Goal: Task Accomplishment & Management: Manage account settings

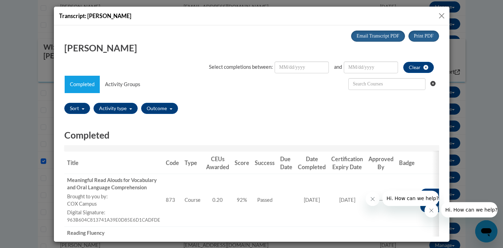
click at [439, 15] on button "Close" at bounding box center [441, 15] width 9 height 9
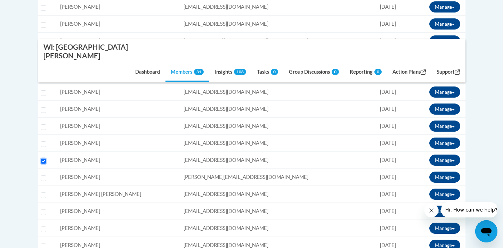
click at [43, 158] on input "Select learner" at bounding box center [44, 161] width 6 height 6
checkbox input "false"
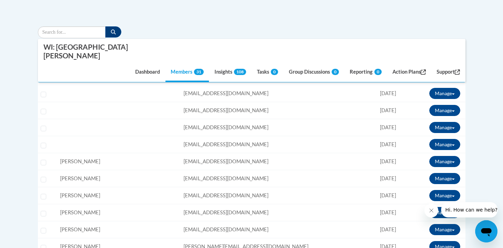
scroll to position [195, 0]
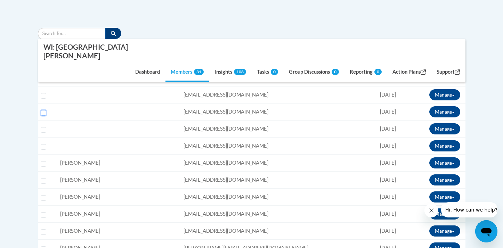
click at [42, 110] on input "Select learner" at bounding box center [44, 113] width 6 height 6
checkbox input "true"
click at [452, 106] on button "Manage" at bounding box center [444, 111] width 31 height 11
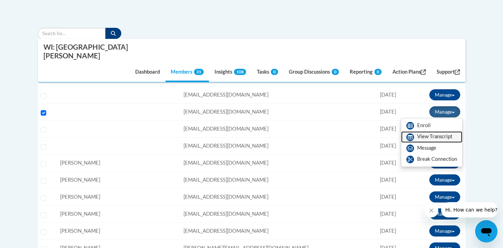
click at [424, 131] on link "View Transcript" at bounding box center [431, 136] width 61 height 11
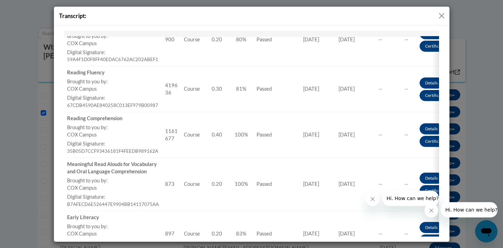
scroll to position [0, 0]
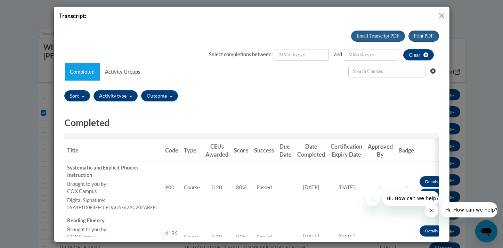
click at [441, 16] on button "Close" at bounding box center [441, 15] width 9 height 9
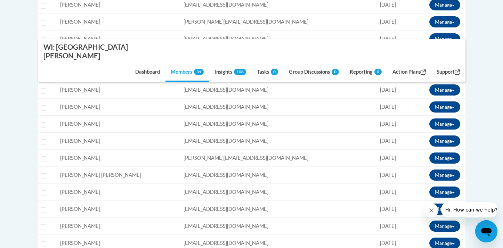
scroll to position [422, 0]
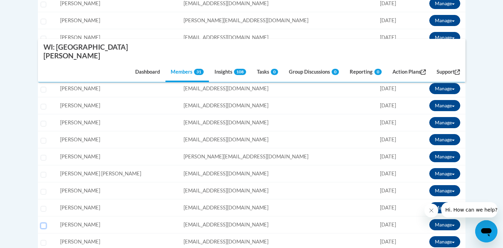
click at [44, 223] on input "Select learner" at bounding box center [44, 226] width 6 height 6
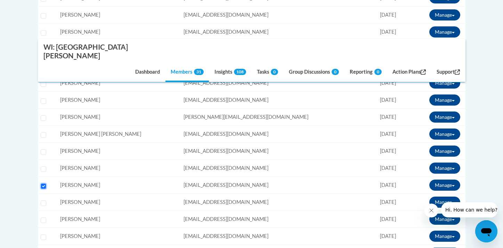
scroll to position [463, 0]
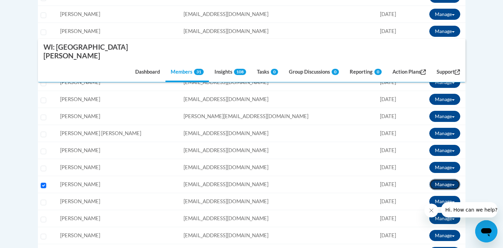
click at [452, 179] on button "Manage" at bounding box center [444, 184] width 31 height 11
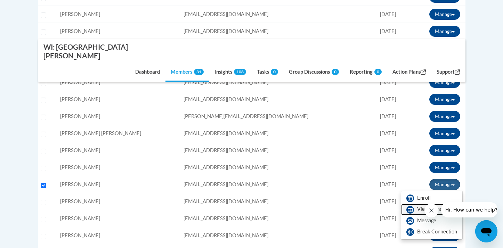
click at [424, 204] on link "View Transcript" at bounding box center [431, 209] width 61 height 11
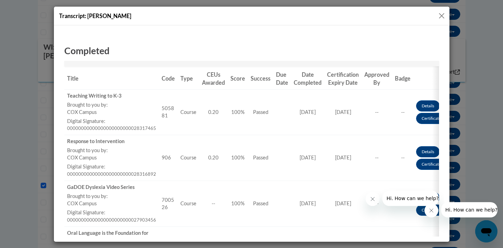
scroll to position [0, 0]
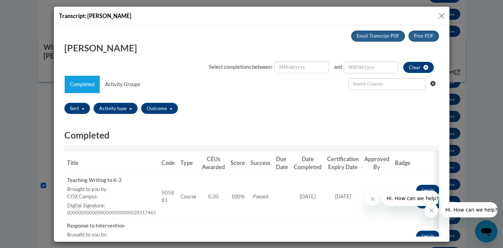
click at [439, 16] on button "Close" at bounding box center [441, 15] width 9 height 9
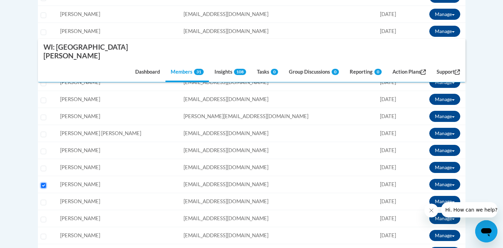
click at [43, 183] on input "Select learner" at bounding box center [44, 186] width 6 height 6
checkbox input "false"
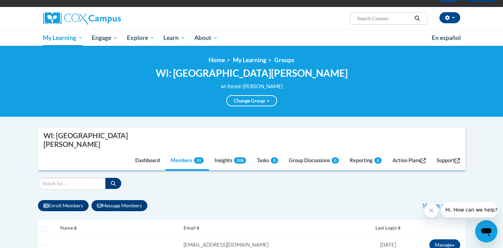
scroll to position [1, 0]
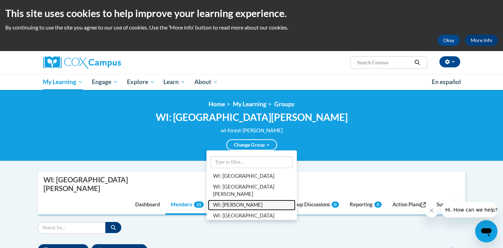
click at [243, 200] on link "WI: [PERSON_NAME]" at bounding box center [252, 205] width 88 height 11
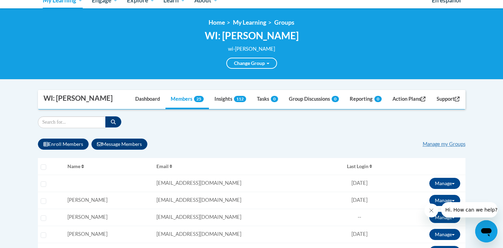
scroll to position [81, 0]
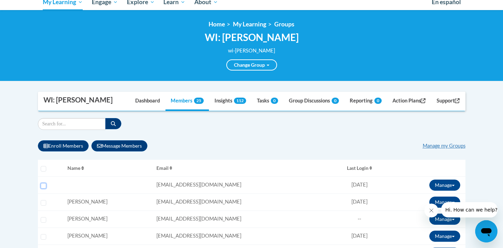
click at [43, 186] on input "Select learner" at bounding box center [44, 186] width 6 height 6
checkbox input "true"
click at [450, 183] on button "Manage" at bounding box center [444, 185] width 31 height 11
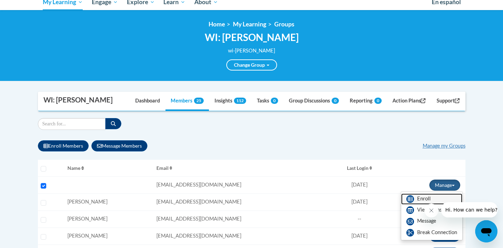
click at [422, 197] on link "Enroll" at bounding box center [431, 199] width 61 height 11
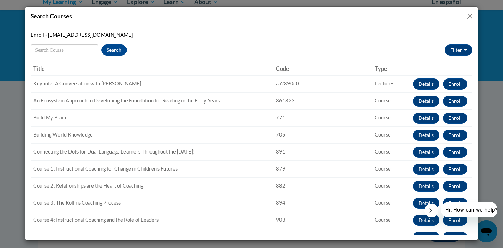
click at [468, 16] on button "Close" at bounding box center [469, 16] width 9 height 9
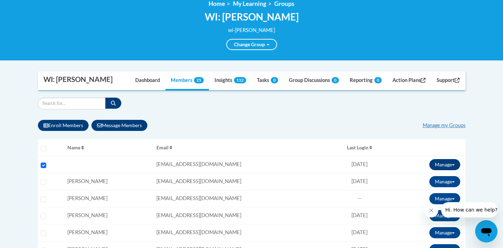
scroll to position [101, 0]
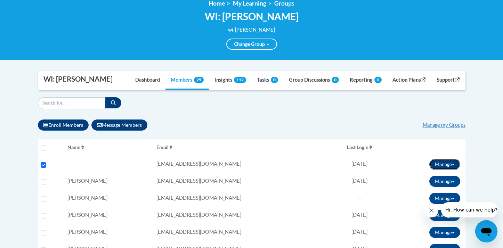
click at [453, 162] on button "Manage" at bounding box center [444, 164] width 31 height 11
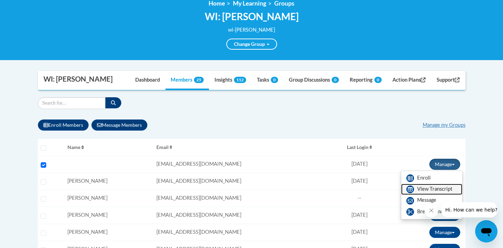
click at [428, 189] on link "View Transcript" at bounding box center [431, 189] width 61 height 11
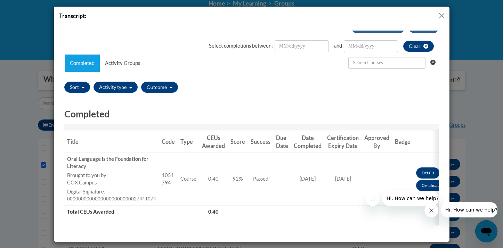
scroll to position [0, 0]
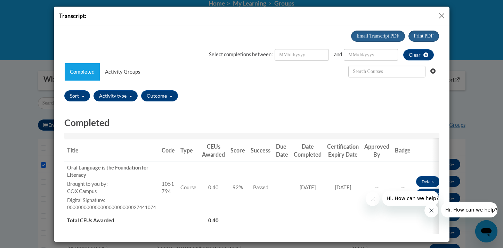
click at [441, 15] on button "Close" at bounding box center [441, 15] width 9 height 9
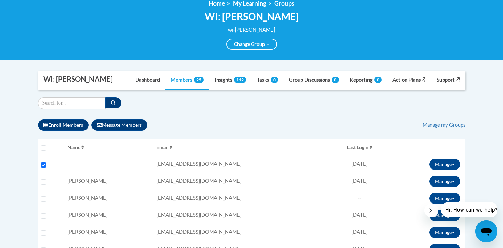
click at [369, 148] on icon "button" at bounding box center [370, 148] width 3 height 4
click at [369, 146] on icon "button" at bounding box center [370, 146] width 3 height 2
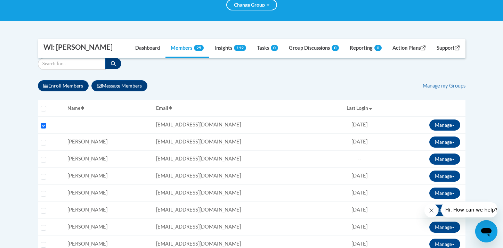
scroll to position [138, 0]
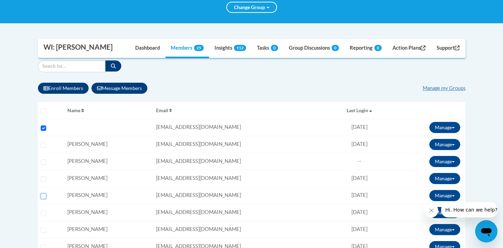
click at [44, 195] on input "Select learner" at bounding box center [44, 197] width 6 height 6
checkbox input "true"
click at [43, 129] on input "Select learner" at bounding box center [44, 128] width 6 height 6
checkbox input "false"
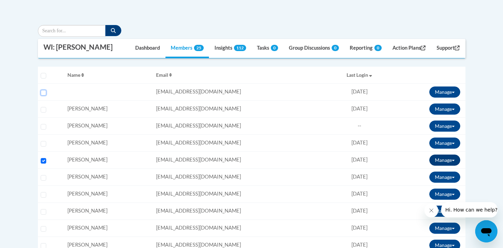
scroll to position [173, 0]
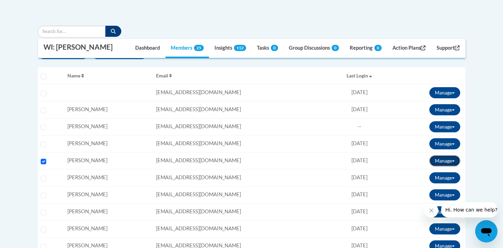
click at [448, 164] on button "Manage" at bounding box center [444, 160] width 31 height 11
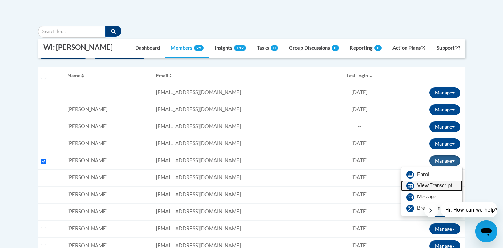
click at [424, 185] on link "View Transcript" at bounding box center [431, 185] width 61 height 11
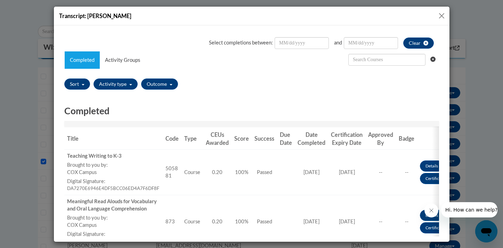
scroll to position [0, 0]
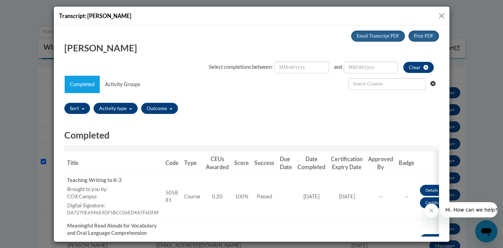
click at [440, 13] on button "Close" at bounding box center [441, 15] width 9 height 9
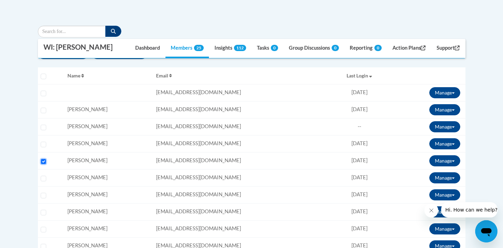
click at [43, 162] on input "Select learner" at bounding box center [44, 162] width 6 height 6
checkbox input "false"
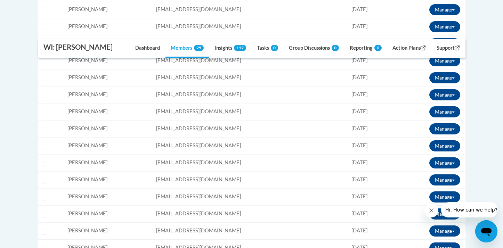
scroll to position [394, 0]
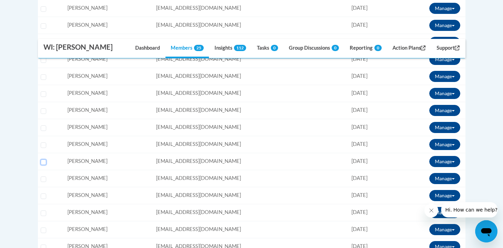
click at [43, 162] on input "Select learner" at bounding box center [44, 162] width 6 height 6
checkbox input "true"
click at [452, 161] on button "Manage" at bounding box center [444, 161] width 31 height 11
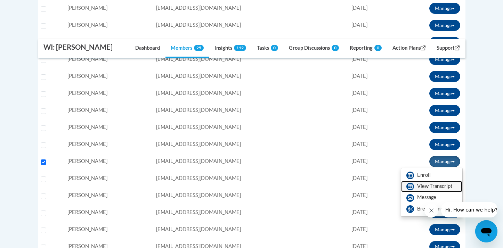
click at [430, 185] on link "View Transcript" at bounding box center [431, 186] width 61 height 11
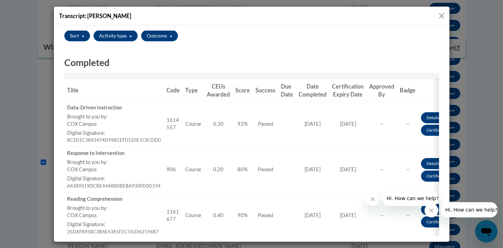
scroll to position [0, 0]
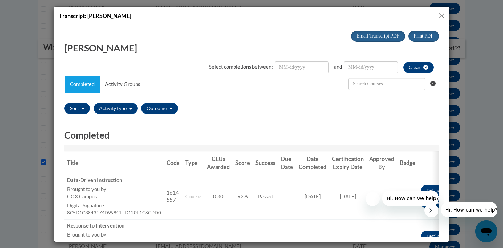
click at [441, 13] on button "Close" at bounding box center [441, 15] width 9 height 9
